Goal: Information Seeking & Learning: Find specific fact

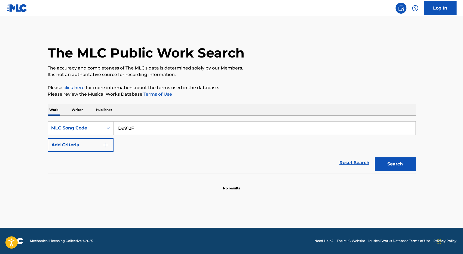
click at [167, 130] on input "D9912F" at bounding box center [265, 127] width 302 height 13
click at [384, 163] on button "Search" at bounding box center [395, 164] width 41 height 14
drag, startPoint x: 219, startPoint y: 129, endPoint x: 76, endPoint y: 128, distance: 142.7
click at [77, 127] on div "SearchWithCriteria798d04d6-cc0c-452f-ad46-5690b704c5d5 MLC Song Code D9912F" at bounding box center [232, 128] width 368 height 14
paste input "EMW9247"
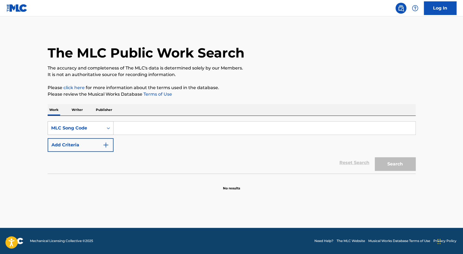
type input "EMW9247"
click at [118, 126] on input "Search Form" at bounding box center [265, 127] width 302 height 13
drag, startPoint x: 28, startPoint y: 148, endPoint x: 42, endPoint y: 147, distance: 13.7
click at [28, 148] on main "The MLC Public Work Search The accuracy and completeness of The MLC's data is d…" at bounding box center [231, 121] width 463 height 211
click at [143, 127] on input "Search Form" at bounding box center [265, 127] width 302 height 13
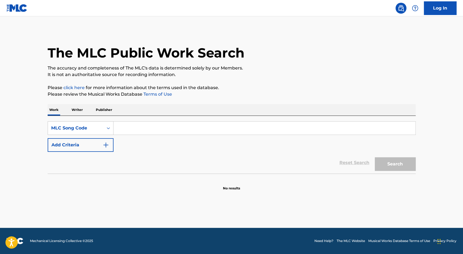
paste input "MVBWV6"
type input "MVBWV6"
click at [375, 157] on button "Search" at bounding box center [395, 164] width 41 height 14
click at [394, 159] on button "Search" at bounding box center [395, 164] width 41 height 14
click at [79, 130] on div "MLC Song Code" at bounding box center [75, 128] width 49 height 7
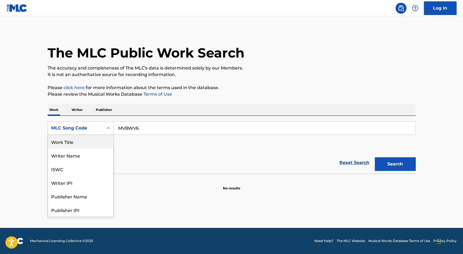
click at [85, 143] on div "Work Title" at bounding box center [80, 142] width 65 height 14
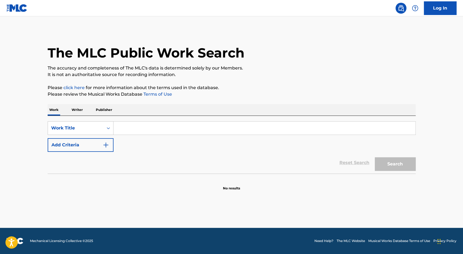
click at [144, 125] on input "Search Form" at bounding box center [265, 127] width 302 height 13
type input "thinking out loud"
click at [375, 157] on button "Search" at bounding box center [395, 164] width 41 height 14
click at [395, 166] on button "Search" at bounding box center [395, 164] width 41 height 14
click at [402, 168] on button "Search" at bounding box center [395, 164] width 41 height 14
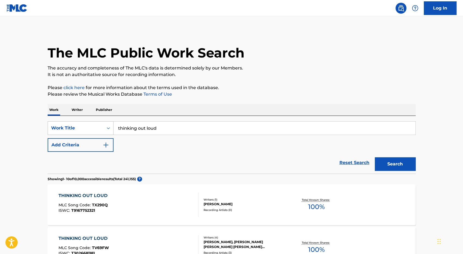
click at [98, 128] on div "Work Title" at bounding box center [75, 128] width 49 height 7
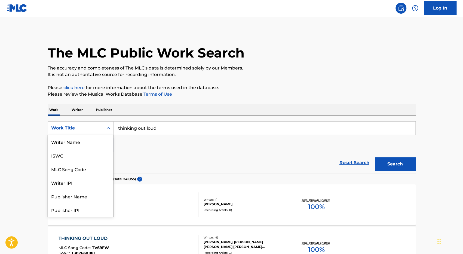
scroll to position [27, 0]
click at [98, 144] on div "MLC Song Code" at bounding box center [80, 142] width 65 height 14
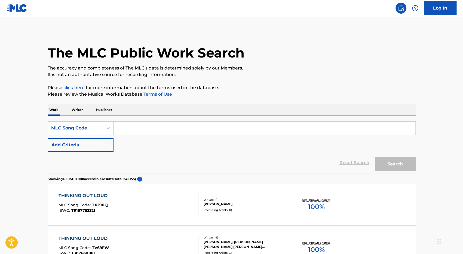
click at [167, 131] on input "Search Form" at bounding box center [265, 127] width 302 height 13
click at [124, 129] on input "Search Form" at bounding box center [265, 127] width 302 height 13
paste input "MVBWV6"
type input "MVBWV6"
click at [375, 157] on button "Search" at bounding box center [395, 164] width 41 height 14
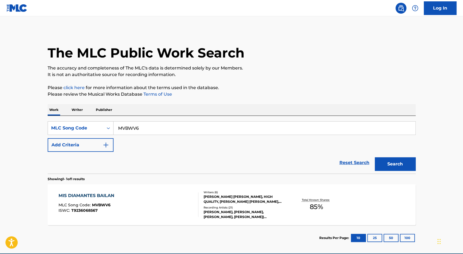
click at [166, 215] on div "MIS DIAMANTES BAILAN MLC Song Code : MVBWV6 ISWC : T9236068567" at bounding box center [129, 204] width 140 height 25
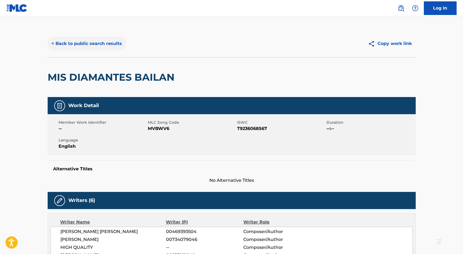
click at [87, 43] on button "< Back to public search results" at bounding box center [87, 44] width 78 height 14
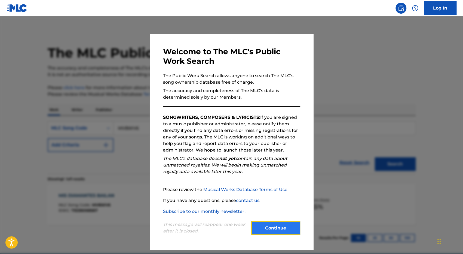
click at [282, 233] on button "Continue" at bounding box center [275, 228] width 49 height 14
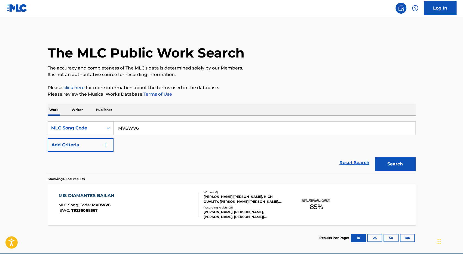
drag, startPoint x: 167, startPoint y: 132, endPoint x: 93, endPoint y: 122, distance: 74.4
click at [94, 122] on div "SearchWithCriteria543bc9cd-2abf-4671-9632-41e883f6965b MLC Song Code MVBWV6" at bounding box center [232, 128] width 368 height 14
paste input "D9912F"
type input "D9912F"
click at [375, 157] on button "Search" at bounding box center [395, 164] width 41 height 14
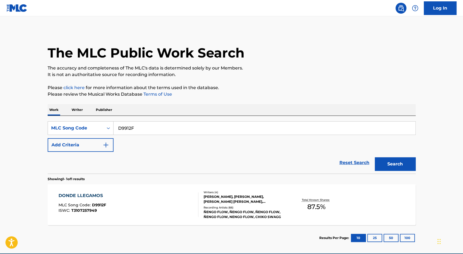
click at [173, 203] on div "DONDE LLEGAMOS MLC Song Code : D9912F ISWC : T3107257949" at bounding box center [129, 204] width 140 height 25
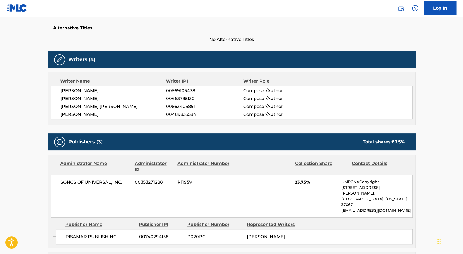
scroll to position [82, 0]
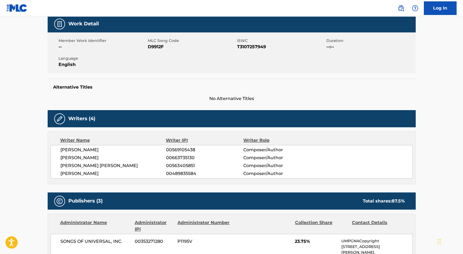
click at [132, 87] on h5 "Alternative Titles" at bounding box center [231, 86] width 357 height 5
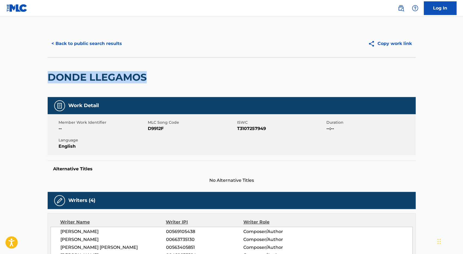
drag, startPoint x: 145, startPoint y: 78, endPoint x: 48, endPoint y: 76, distance: 97.2
click at [48, 76] on h2 "DONDE LLEGAMOS" at bounding box center [99, 77] width 102 height 12
copy h2 "DONDE LLEGAMOS"
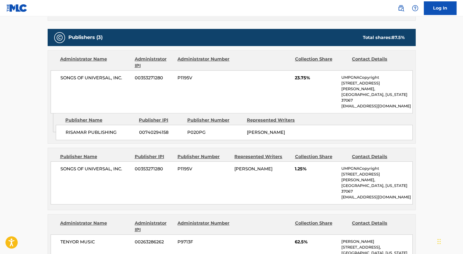
scroll to position [245, 0]
click at [12, 141] on main "< Back to public search results Copy work link DONDE LLEGAMOS Work Detail Membe…" at bounding box center [231, 175] width 463 height 809
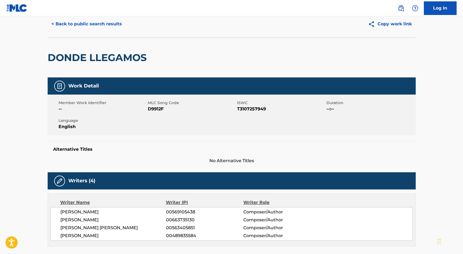
scroll to position [0, 0]
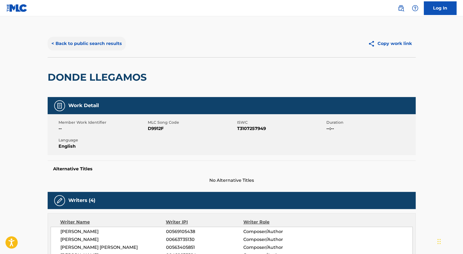
click at [74, 41] on button "< Back to public search results" at bounding box center [87, 44] width 78 height 14
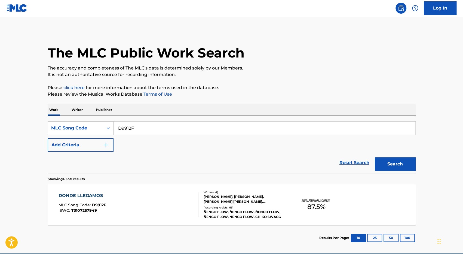
drag, startPoint x: 146, startPoint y: 126, endPoint x: 87, endPoint y: 122, distance: 59.7
click at [91, 123] on div "SearchWithCriteria543bc9cd-2abf-4671-9632-41e883f6965b MLC Song Code D9912F" at bounding box center [232, 128] width 368 height 14
paste input "F12796"
type input "F12796"
click at [375, 157] on button "Search" at bounding box center [395, 164] width 41 height 14
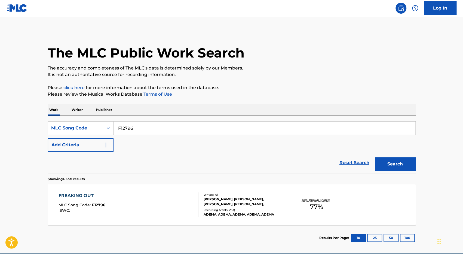
click at [138, 213] on div "FREAKING OUT MLC Song Code : F12796 ISWC :" at bounding box center [129, 204] width 140 height 25
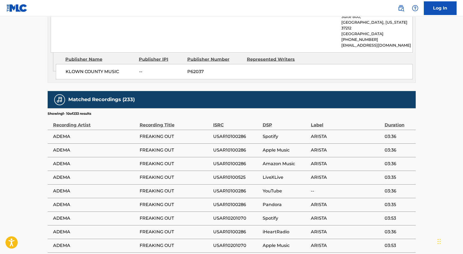
scroll to position [735, 0]
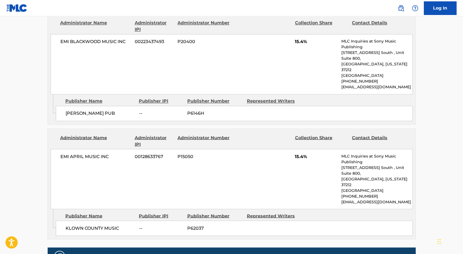
scroll to position [681, 0]
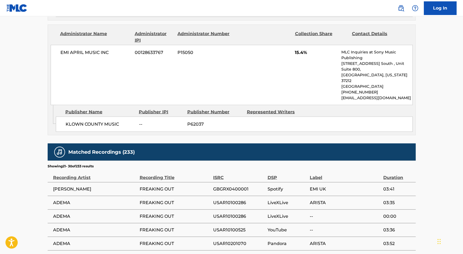
click at [83, 185] on span "[PERSON_NAME]" at bounding box center [95, 188] width 84 height 7
copy span "COXON"
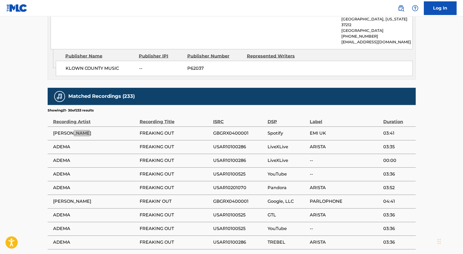
scroll to position [746, 0]
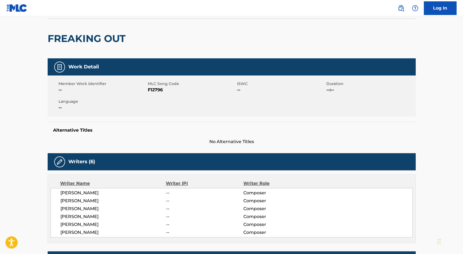
scroll to position [38, 0]
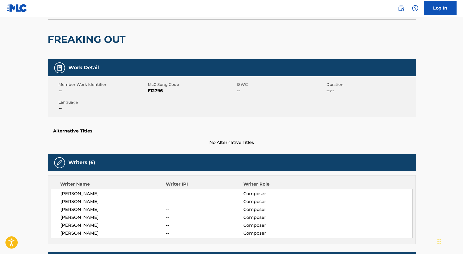
click at [80, 224] on span "[PERSON_NAME]" at bounding box center [113, 225] width 106 height 7
click at [81, 233] on span "[PERSON_NAME]" at bounding box center [113, 233] width 106 height 7
copy span "[PERSON_NAME]"
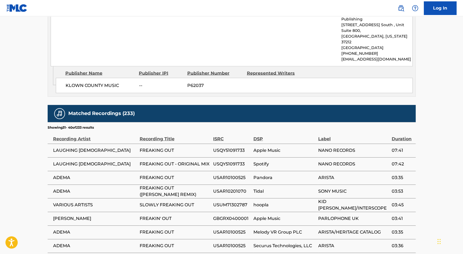
scroll to position [746, 0]
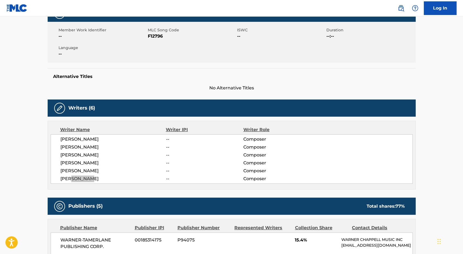
scroll to position [0, 0]
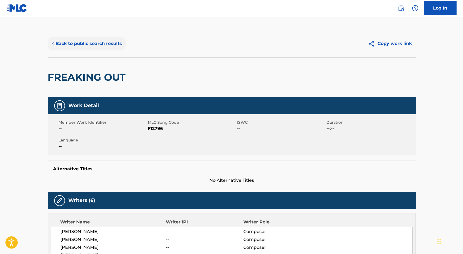
click at [82, 43] on button "< Back to public search results" at bounding box center [87, 44] width 78 height 14
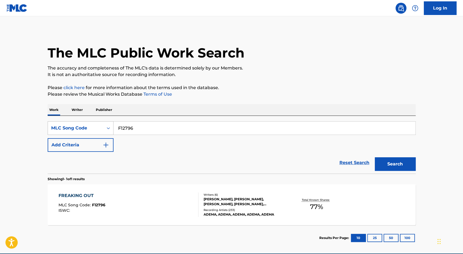
drag, startPoint x: 152, startPoint y: 128, endPoint x: 106, endPoint y: 123, distance: 46.3
click at [107, 123] on div "SearchWithCriteria543bc9cd-2abf-4671-9632-41e883f6965b MLC Song Code F12796" at bounding box center [232, 128] width 368 height 14
paste input "TA4KZG"
type input "TA4KZG"
click at [375, 157] on button "Search" at bounding box center [395, 164] width 41 height 14
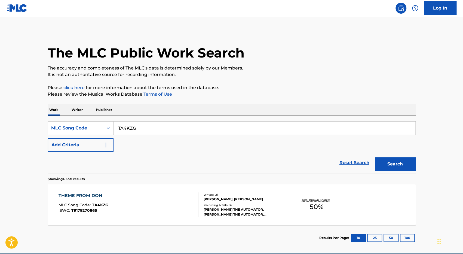
click at [179, 210] on div "THEME FROM DON MLC Song Code : TA4KZG ISWC : T9178270865" at bounding box center [129, 204] width 140 height 25
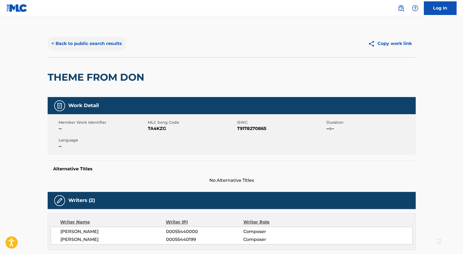
click at [89, 41] on button "< Back to public search results" at bounding box center [87, 44] width 78 height 14
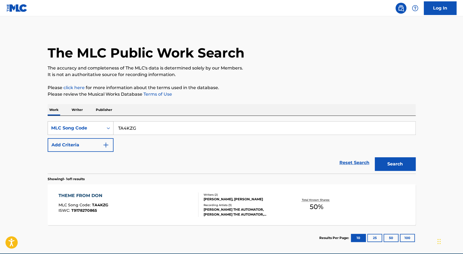
click at [94, 129] on div "MLC Song Code" at bounding box center [75, 128] width 49 height 7
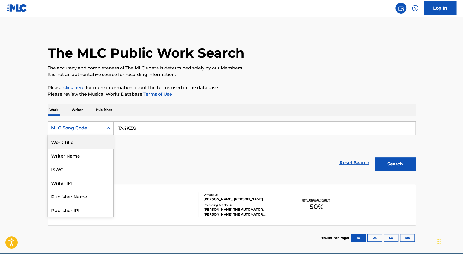
click at [95, 146] on div "Work Title" at bounding box center [80, 142] width 65 height 14
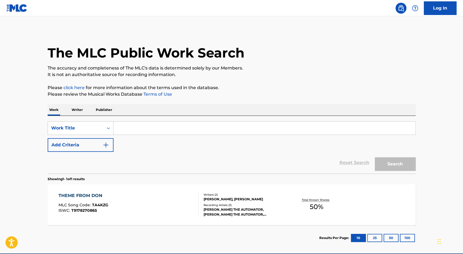
click at [157, 129] on input "Search Form" at bounding box center [265, 127] width 302 height 13
type input "t"
type input "Theme from Don"
click at [375, 157] on button "Search" at bounding box center [395, 164] width 41 height 14
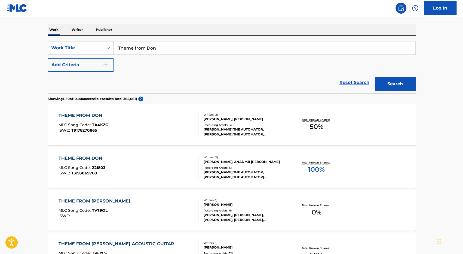
scroll to position [82, 0]
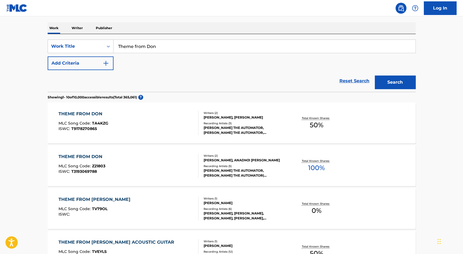
click at [172, 164] on div "THEME FROM DON MLC Song Code : Z21803 ISWC : T3193069788" at bounding box center [129, 165] width 140 height 25
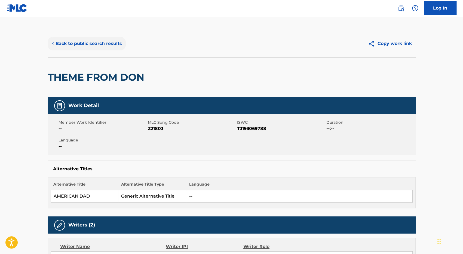
click at [91, 43] on button "< Back to public search results" at bounding box center [87, 44] width 78 height 14
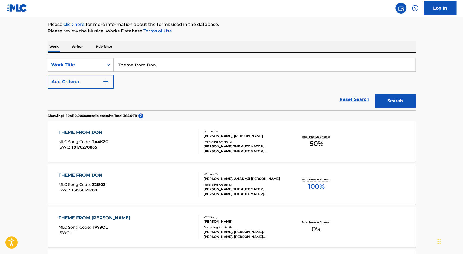
scroll to position [54, 0]
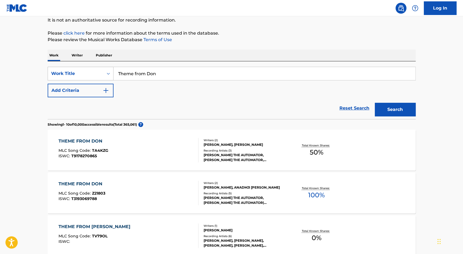
drag, startPoint x: 168, startPoint y: 73, endPoint x: 111, endPoint y: 71, distance: 56.9
click at [112, 71] on div "SearchWithCriteria7a33e1f9-b556-4855-a9cb-2bfb8280b7df Work Title Theme from Don" at bounding box center [232, 74] width 368 height 14
type input "east coast girl"
click at [375, 103] on button "Search" at bounding box center [395, 110] width 41 height 14
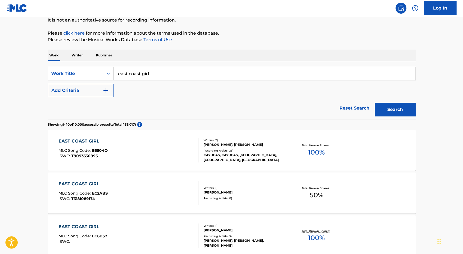
click at [146, 145] on div "EAST COAST GIRL MLC Song Code : E6504Q ISWC : T9093530995" at bounding box center [129, 150] width 140 height 25
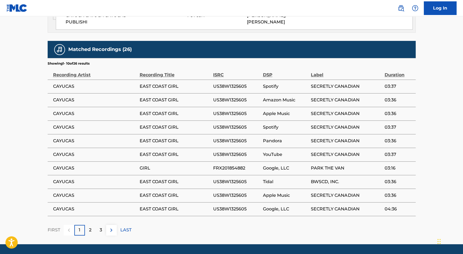
scroll to position [355, 0]
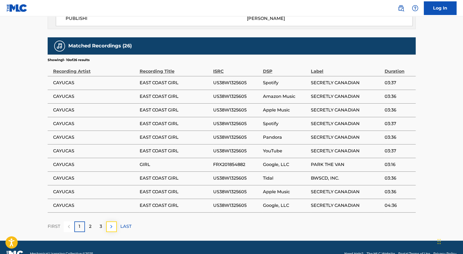
click at [112, 223] on img at bounding box center [111, 226] width 7 height 7
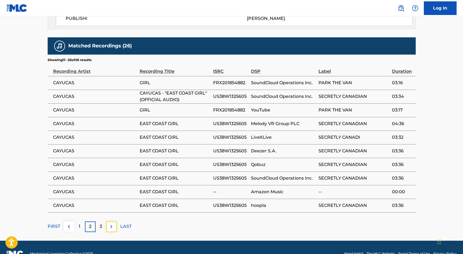
click at [112, 223] on img at bounding box center [111, 226] width 7 height 7
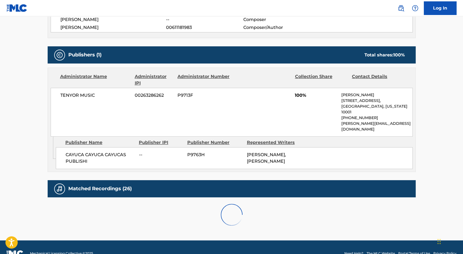
scroll to position [300, 0]
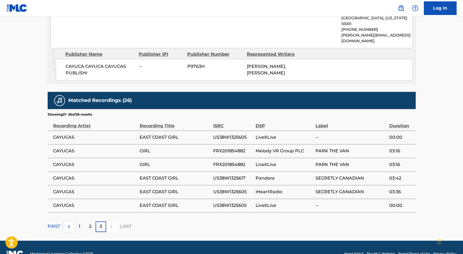
click at [112, 221] on div at bounding box center [111, 226] width 11 height 11
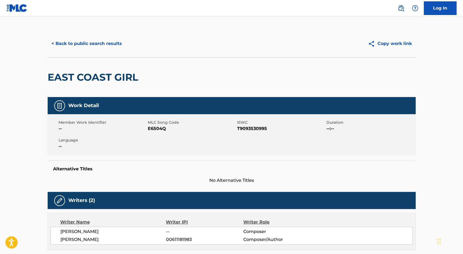
scroll to position [0, 0]
click at [76, 39] on button "< Back to public search results" at bounding box center [87, 44] width 78 height 14
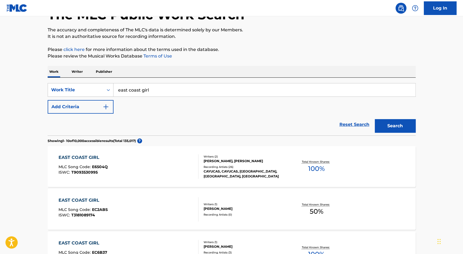
scroll to position [27, 0]
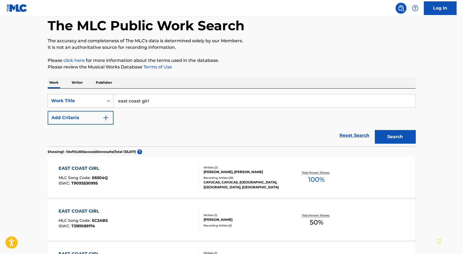
click at [101, 100] on div "Work Title" at bounding box center [76, 101] width 56 height 10
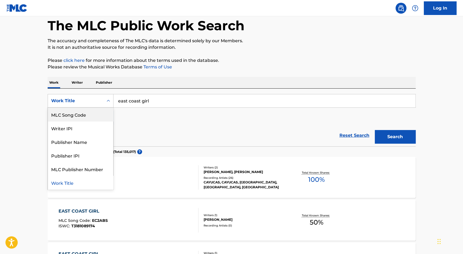
click at [89, 116] on div "MLC Song Code" at bounding box center [80, 115] width 65 height 14
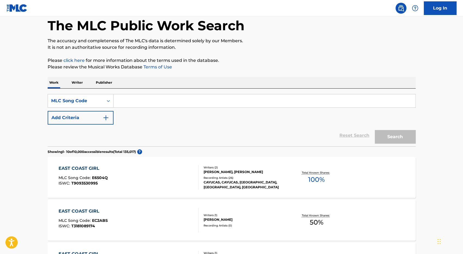
click at [163, 99] on input "Search Form" at bounding box center [265, 100] width 302 height 13
paste input "666659"
click at [375, 130] on button "Search" at bounding box center [395, 137] width 41 height 14
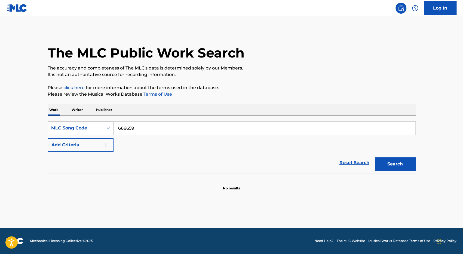
drag, startPoint x: 143, startPoint y: 130, endPoint x: 64, endPoint y: 126, distance: 79.1
click at [65, 126] on div "SearchWithCriteria17c80e59-63bc-4ac3-9d88-4702dd016c9e MLC Song Code 666659" at bounding box center [232, 128] width 368 height 14
paste input "AA088G"
type input "AA088G"
click at [375, 157] on button "Search" at bounding box center [395, 164] width 41 height 14
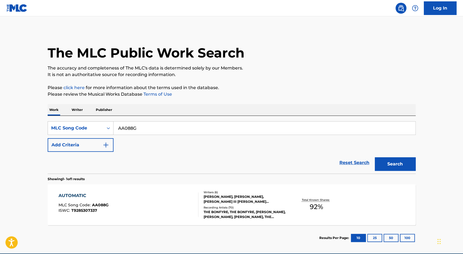
click at [178, 209] on div "AUTOMATIC MLC Song Code : AA088G ISWC : T9285307337" at bounding box center [129, 204] width 140 height 25
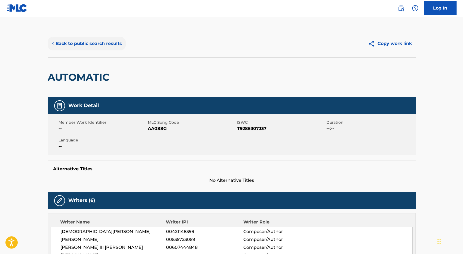
click at [80, 43] on button "< Back to public search results" at bounding box center [87, 44] width 78 height 14
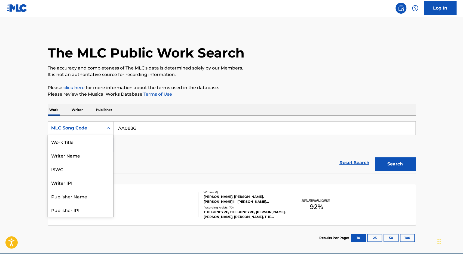
click at [83, 129] on div "MLC Song Code" at bounding box center [75, 128] width 49 height 7
click at [77, 138] on div "Work Title" at bounding box center [80, 142] width 65 height 14
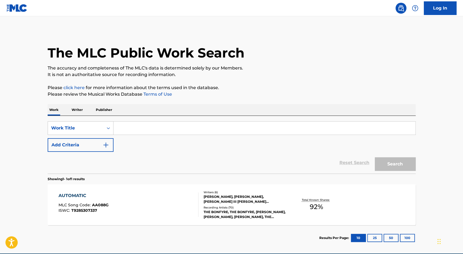
click at [137, 130] on input "Search Form" at bounding box center [265, 127] width 302 height 13
type input "Theme from don"
click at [375, 157] on button "Search" at bounding box center [395, 164] width 41 height 14
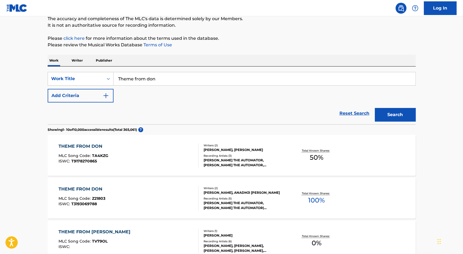
scroll to position [54, 0]
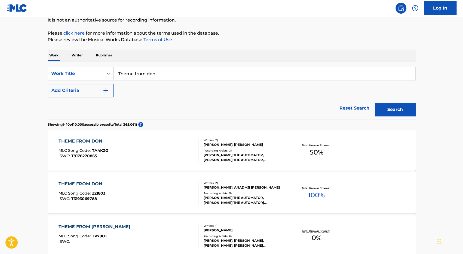
click at [96, 183] on div "THEME FROM DON" at bounding box center [82, 184] width 47 height 7
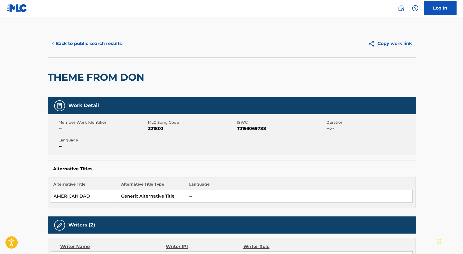
click at [156, 129] on span "Z21803" at bounding box center [192, 128] width 88 height 7
copy span "Z21803"
click at [79, 44] on button "< Back to public search results" at bounding box center [87, 44] width 78 height 14
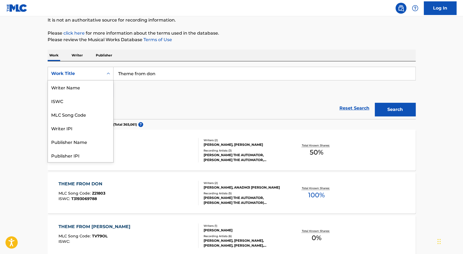
click at [97, 69] on div "Work Title" at bounding box center [76, 73] width 56 height 10
click at [91, 85] on div "MLC Song Code" at bounding box center [80, 87] width 65 height 14
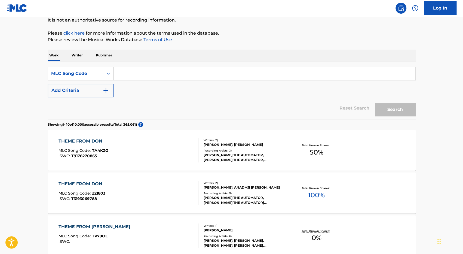
click at [161, 77] on input "Search Form" at bounding box center [265, 73] width 302 height 13
paste input "IV9E2V"
type input "IV9E2V"
click at [375, 103] on button "Search" at bounding box center [395, 110] width 41 height 14
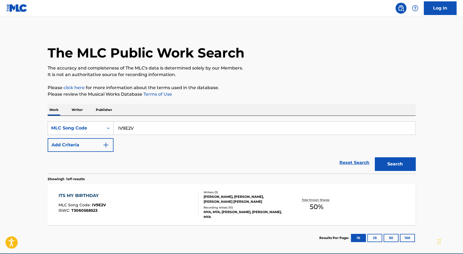
click at [164, 203] on div "ITS MY BIRTHDAY MLC Song Code : IV9E2V ISWC : T3060568523" at bounding box center [129, 204] width 140 height 25
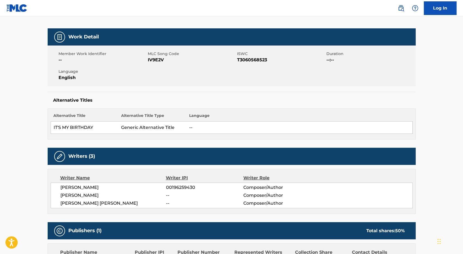
scroll to position [68, 0]
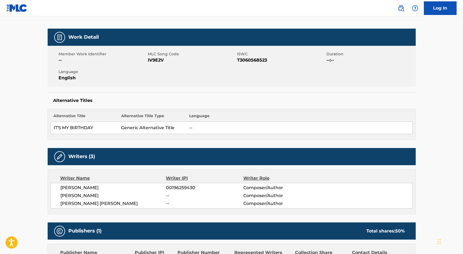
click at [103, 185] on span "[PERSON_NAME]" at bounding box center [113, 187] width 106 height 7
copy span "[PERSON_NAME]"
